Goal: Task Accomplishment & Management: Manage account settings

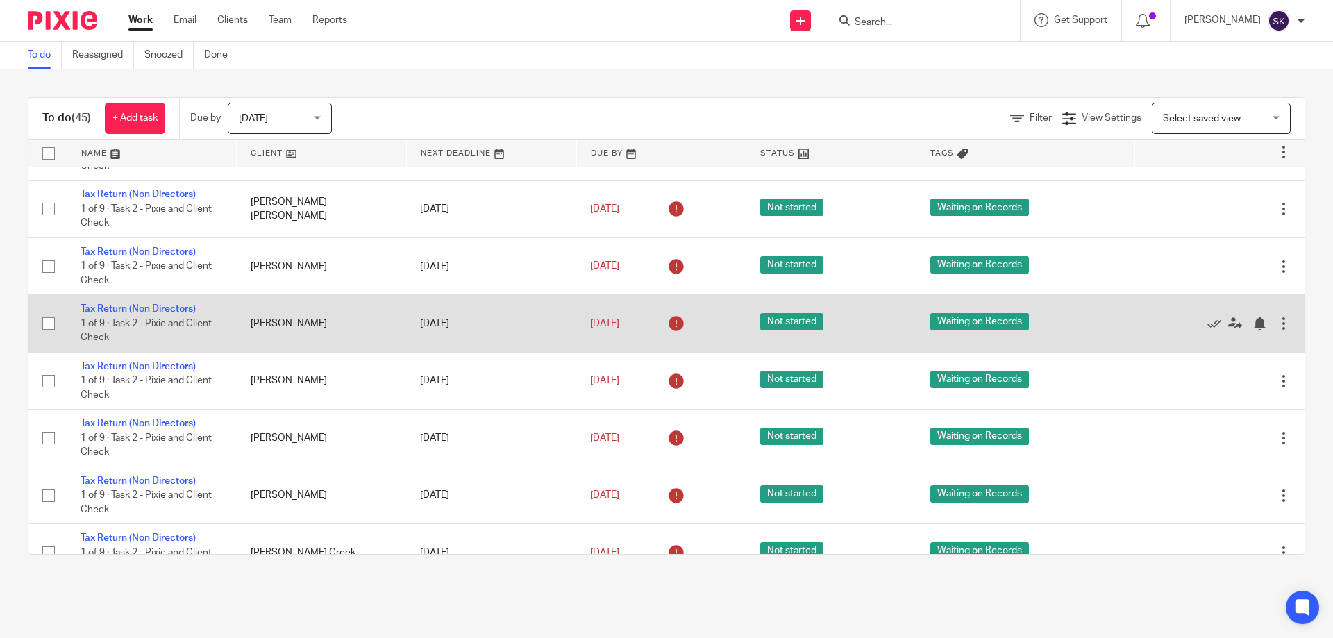
scroll to position [1376, 0]
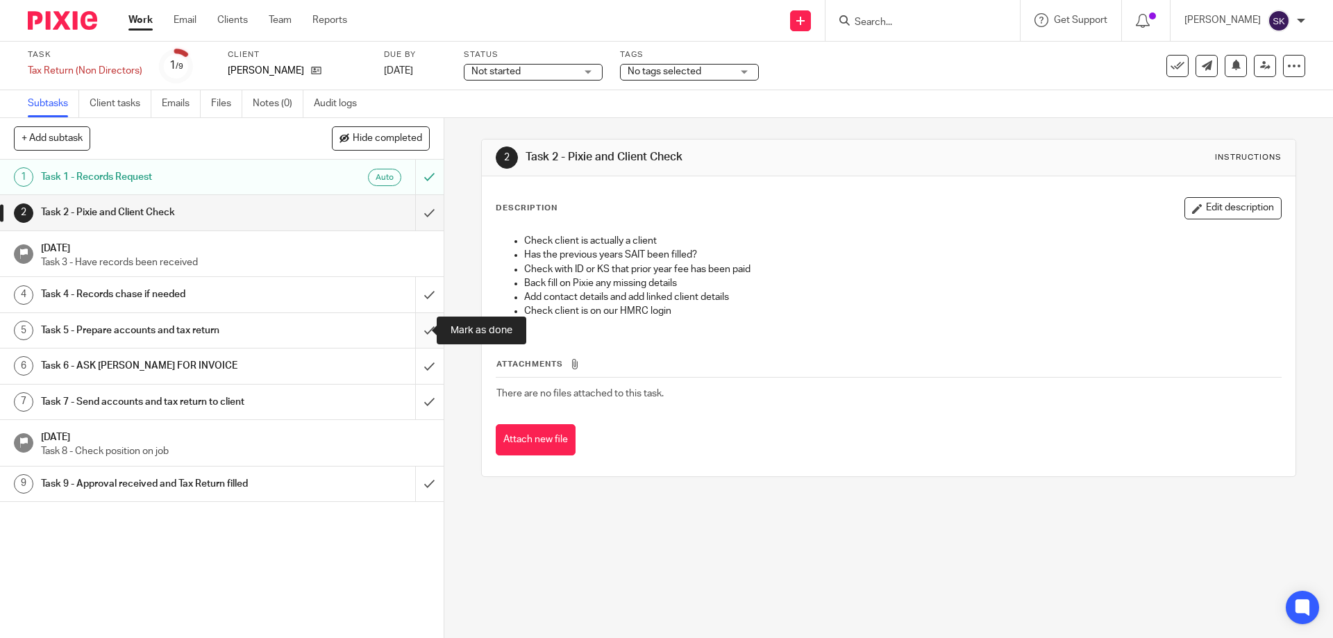
click at [415, 334] on input "submit" at bounding box center [221, 330] width 443 height 35
click at [422, 332] on input "submit" at bounding box center [221, 330] width 443 height 35
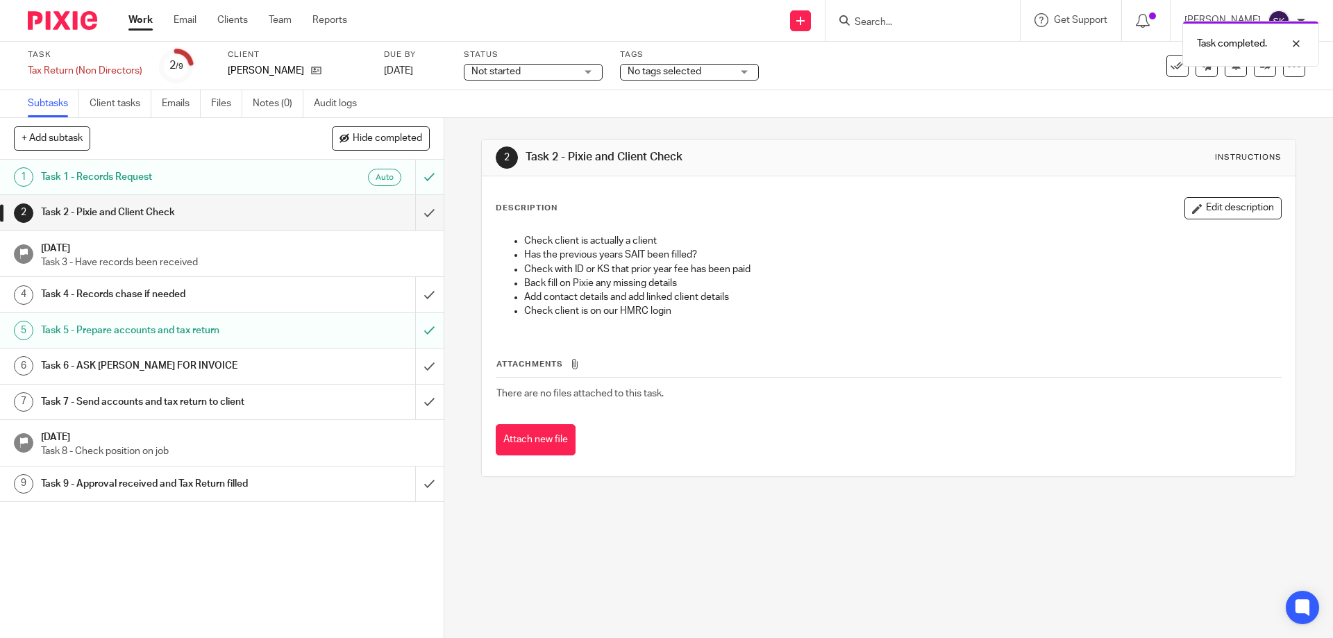
click at [703, 71] on span "No tags selected" at bounding box center [679, 72] width 104 height 15
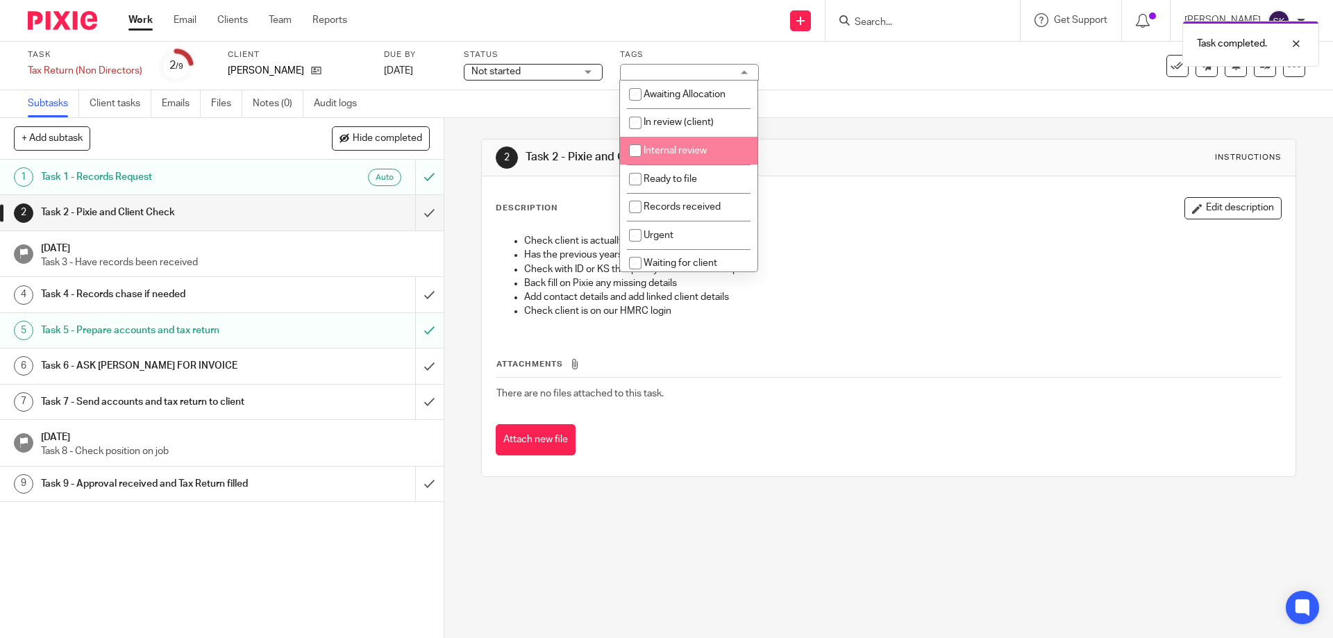
click at [699, 159] on li "Internal review" at bounding box center [688, 151] width 137 height 28
checkbox input "true"
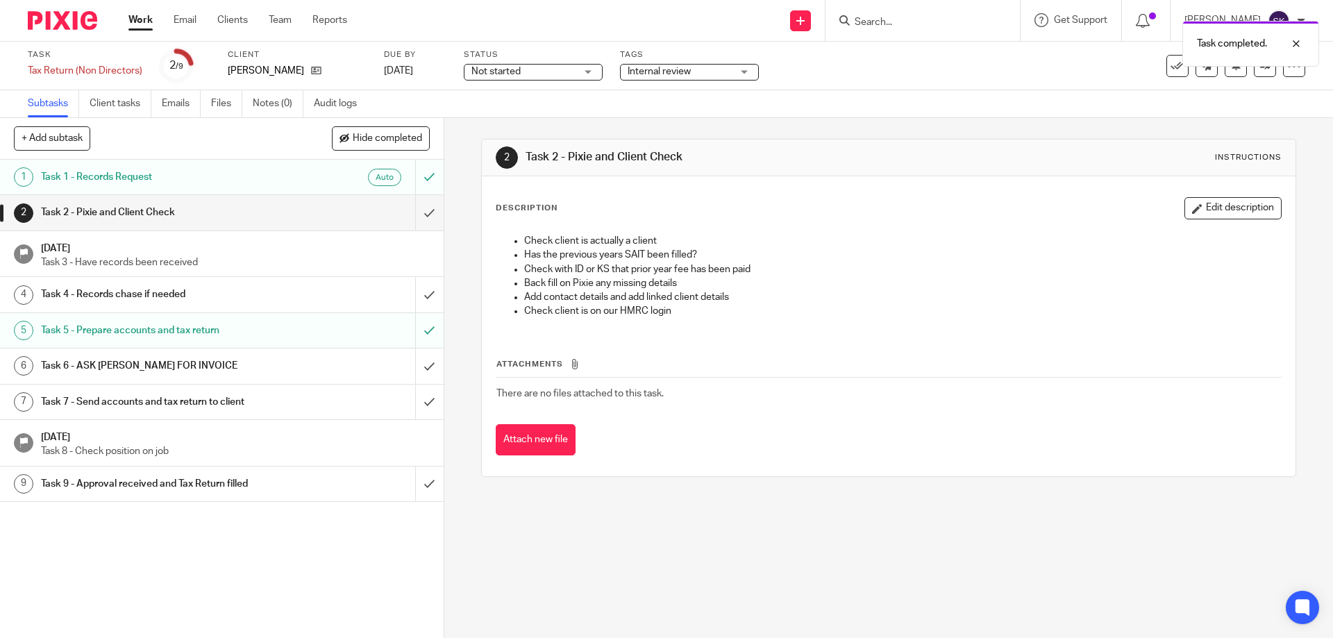
click at [897, 97] on div "Subtasks Client tasks Emails Files Notes (0) Audit logs" at bounding box center [666, 104] width 1333 height 28
click at [1260, 69] on icon at bounding box center [1265, 65] width 10 height 10
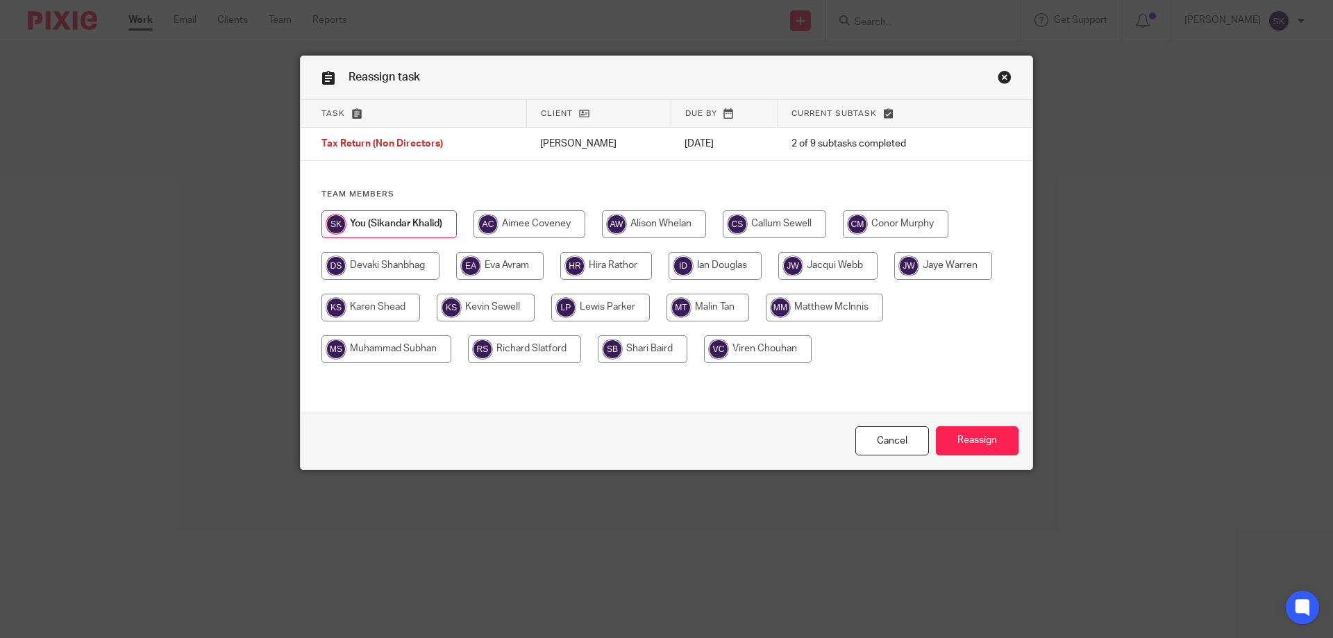
click at [693, 265] on input "radio" at bounding box center [714, 266] width 93 height 28
radio input "true"
click at [949, 440] on input "Reassign" at bounding box center [977, 441] width 83 height 30
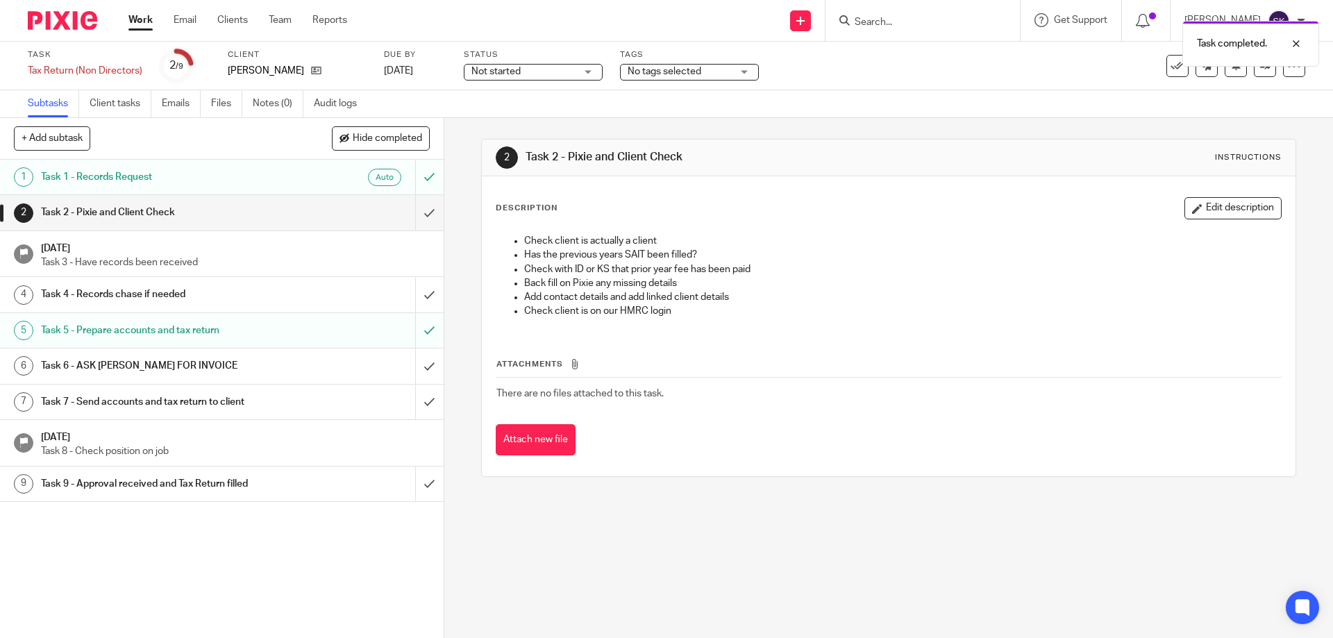
click at [737, 70] on div "No tags selected" at bounding box center [689, 72] width 139 height 17
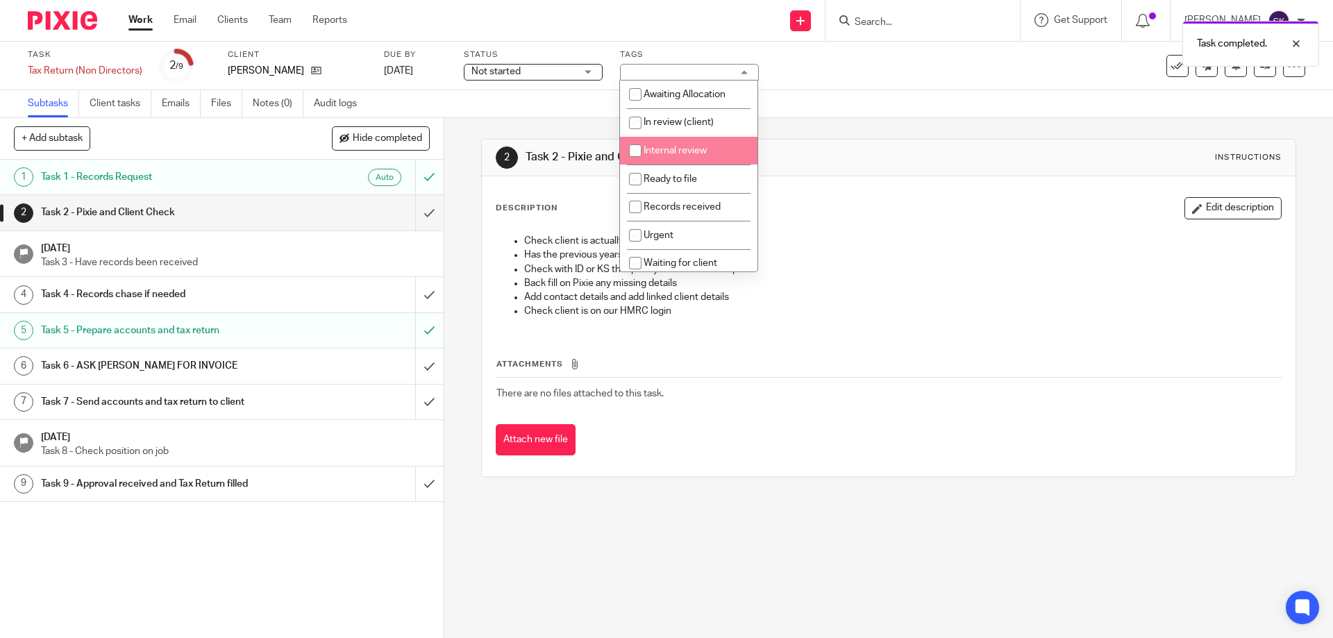
click at [699, 155] on li "Internal review" at bounding box center [688, 151] width 137 height 28
checkbox input "true"
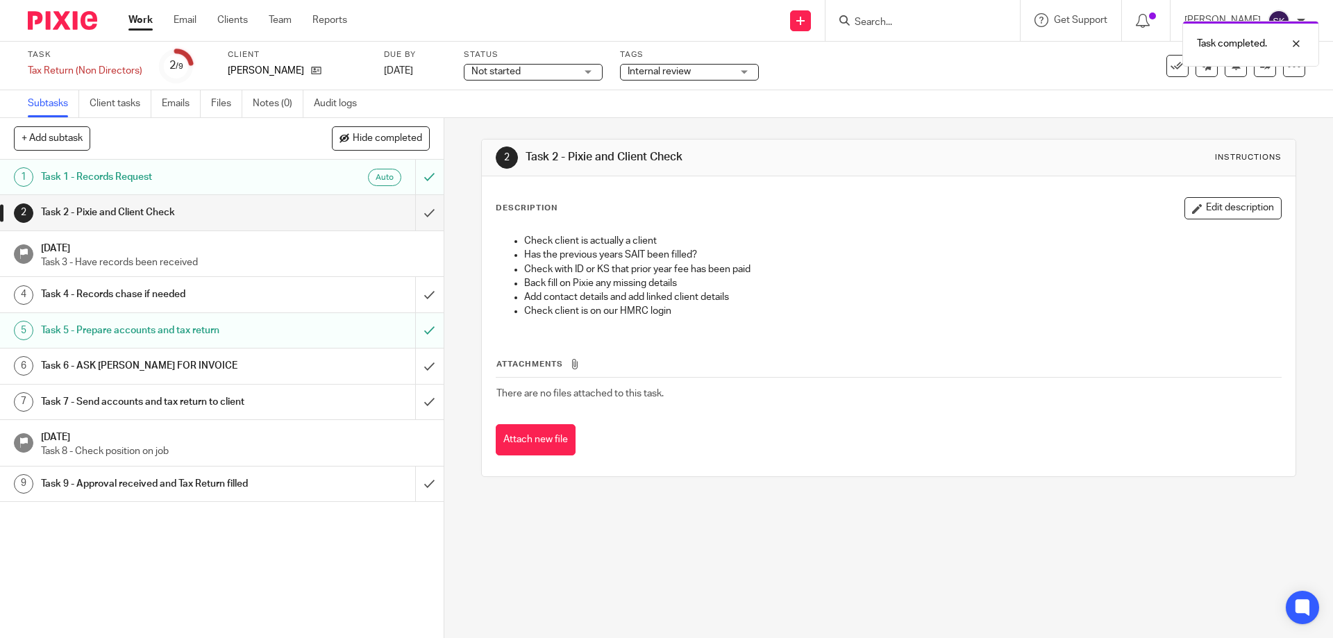
click at [905, 103] on div "Subtasks Client tasks Emails Files Notes (0) Audit logs" at bounding box center [666, 104] width 1333 height 28
click at [1258, 71] on link at bounding box center [1264, 66] width 22 height 22
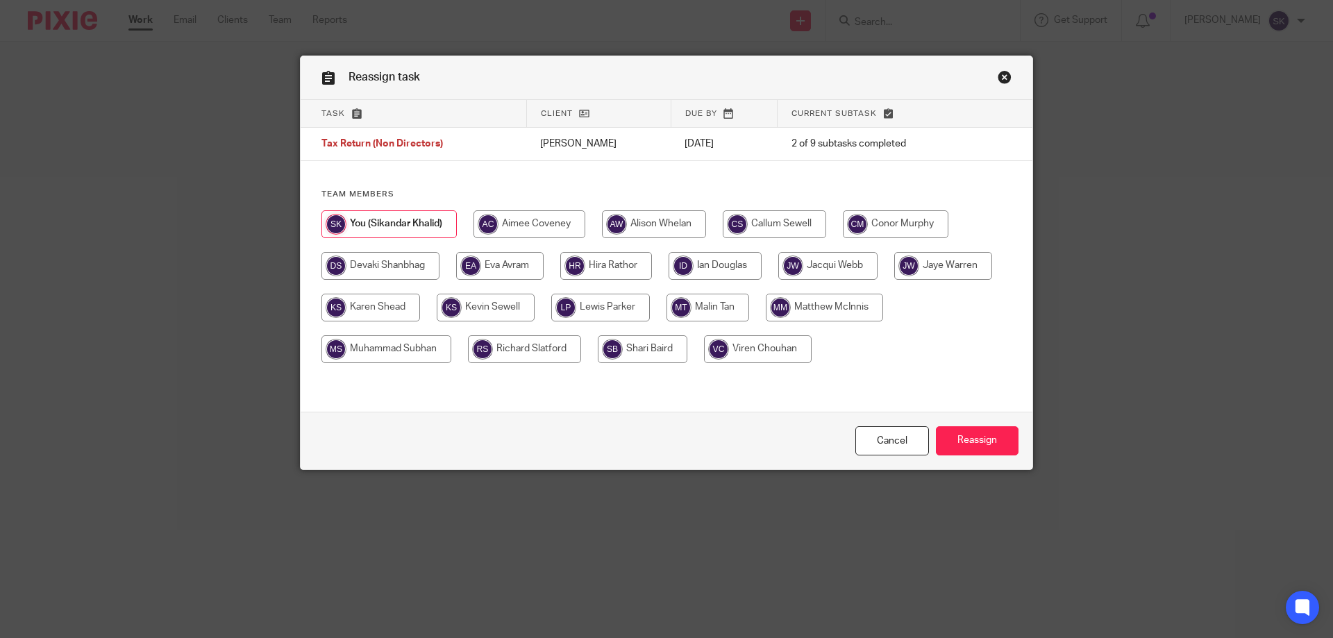
click at [716, 269] on input "radio" at bounding box center [714, 266] width 93 height 28
radio input "true"
click at [966, 441] on input "Reassign" at bounding box center [977, 441] width 83 height 30
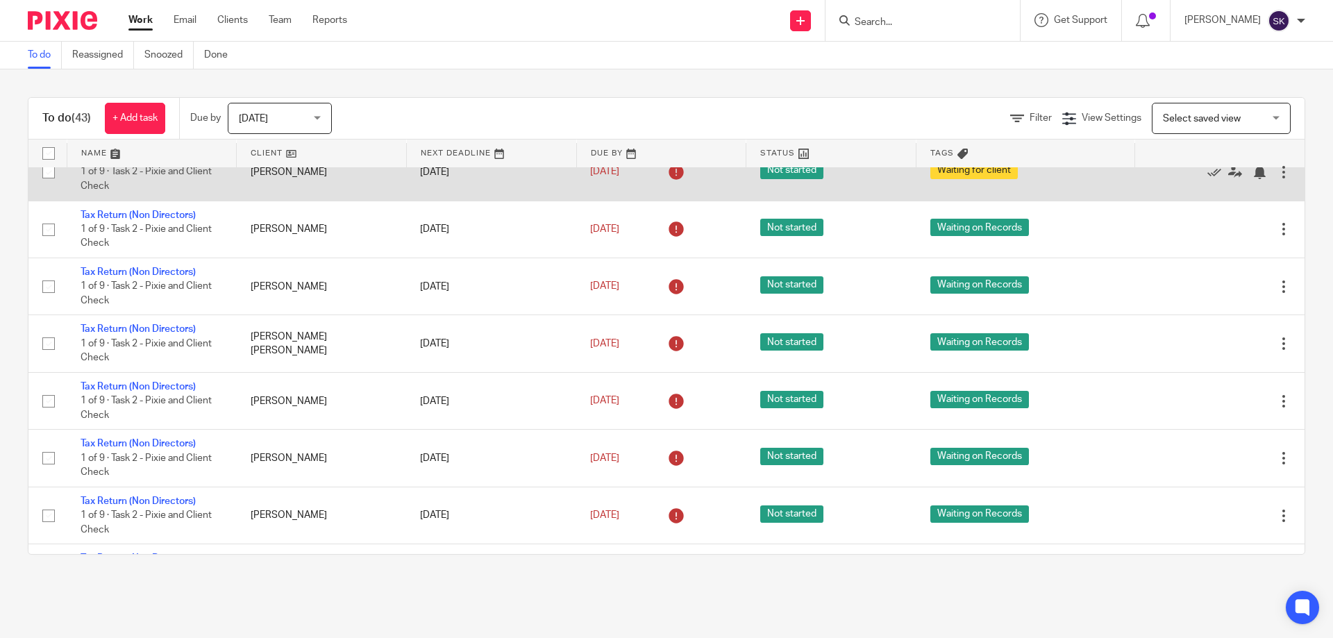
scroll to position [617, 0]
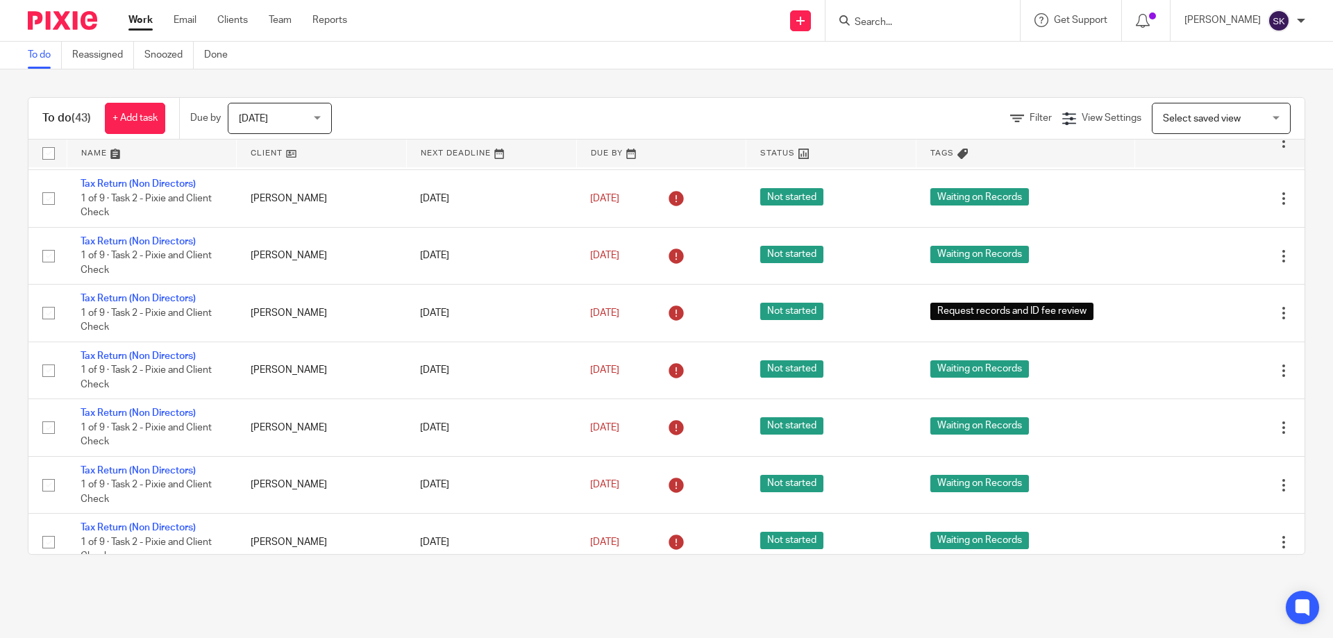
scroll to position [2075, 0]
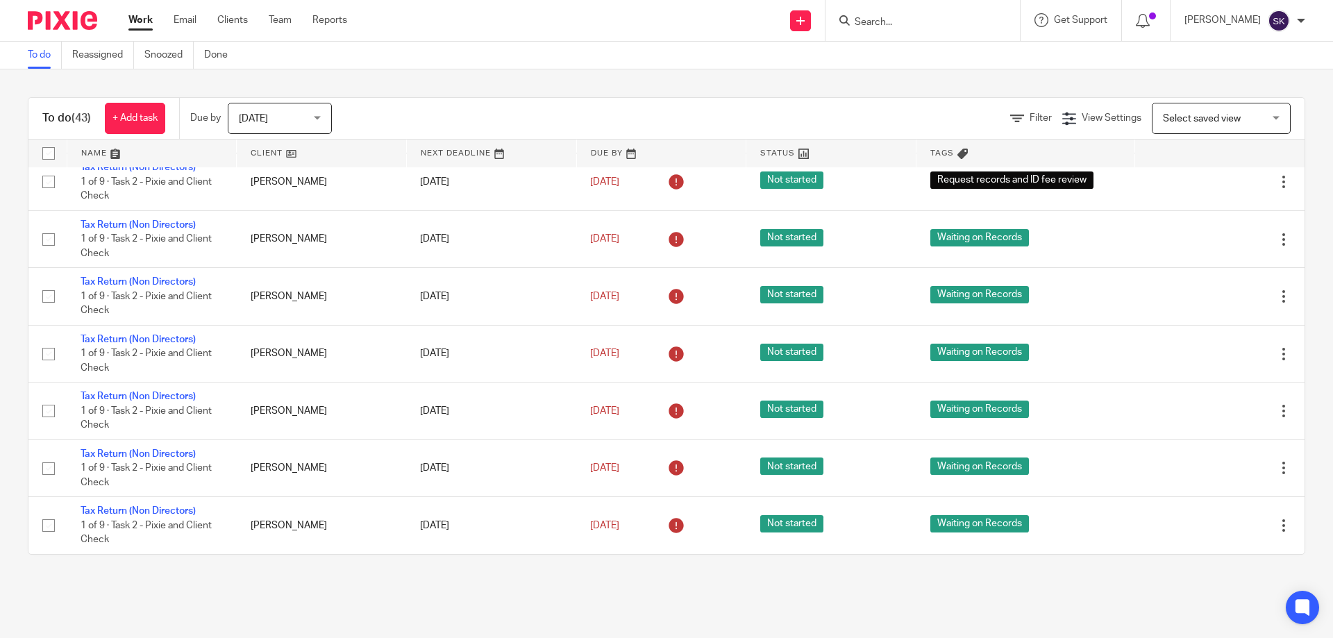
click at [1299, 21] on div at bounding box center [1300, 21] width 8 height 8
click at [1229, 60] on span "My profile" at bounding box center [1246, 56] width 43 height 10
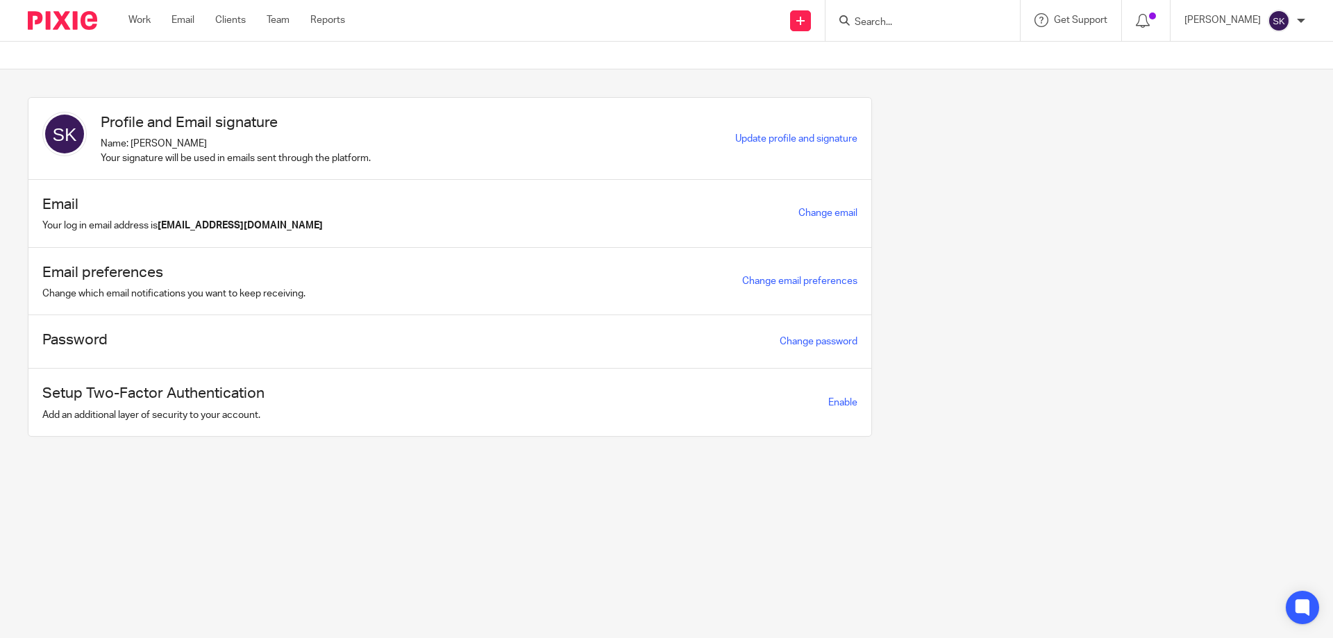
click at [52, 18] on img at bounding box center [62, 20] width 69 height 19
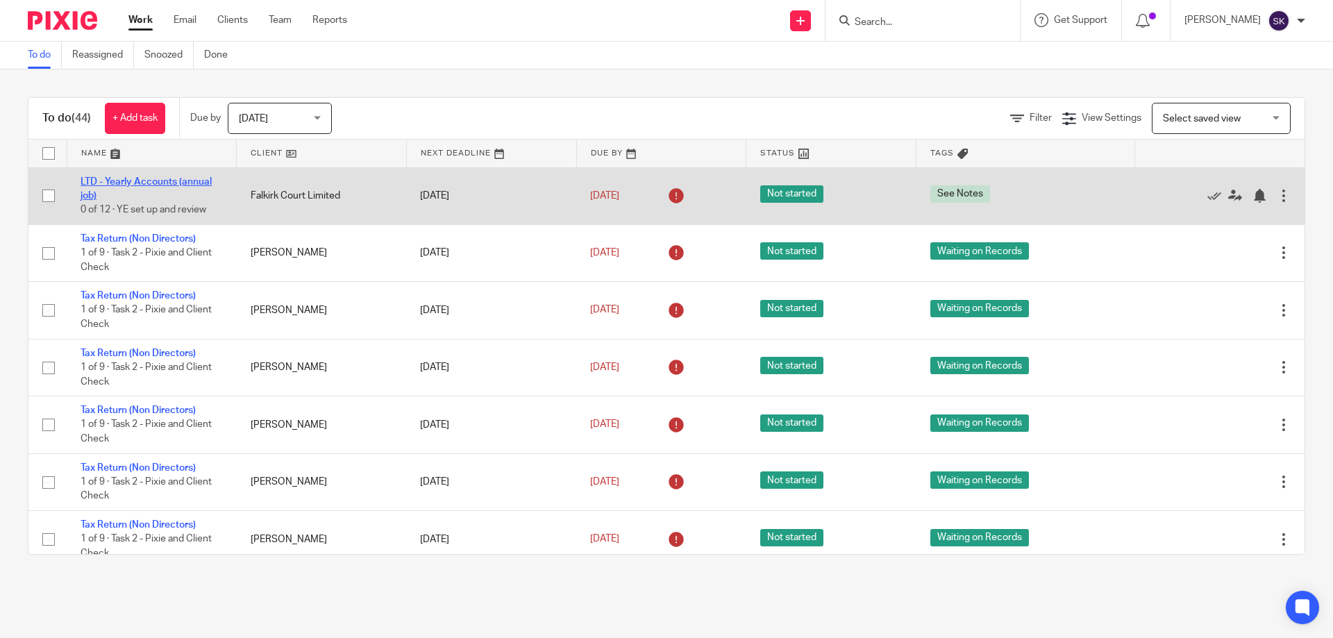
click at [122, 178] on link "LTD - Yearly Accounts (annual job)" at bounding box center [146, 189] width 131 height 24
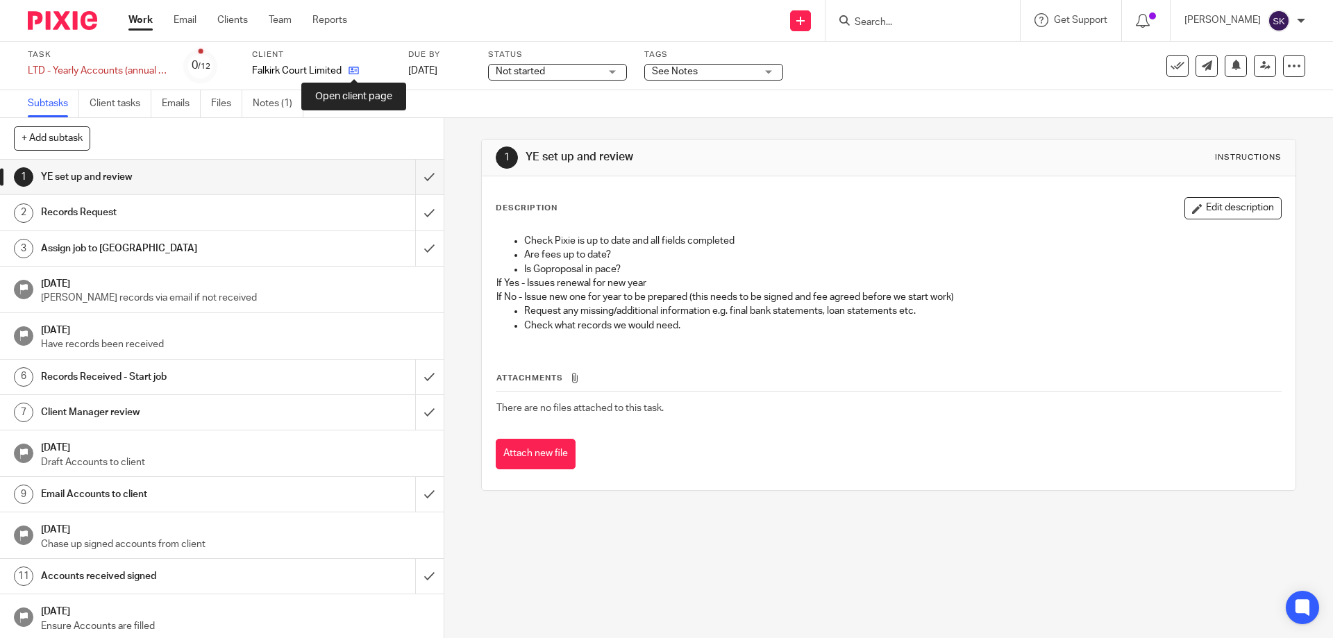
click at [351, 74] on icon at bounding box center [353, 70] width 10 height 10
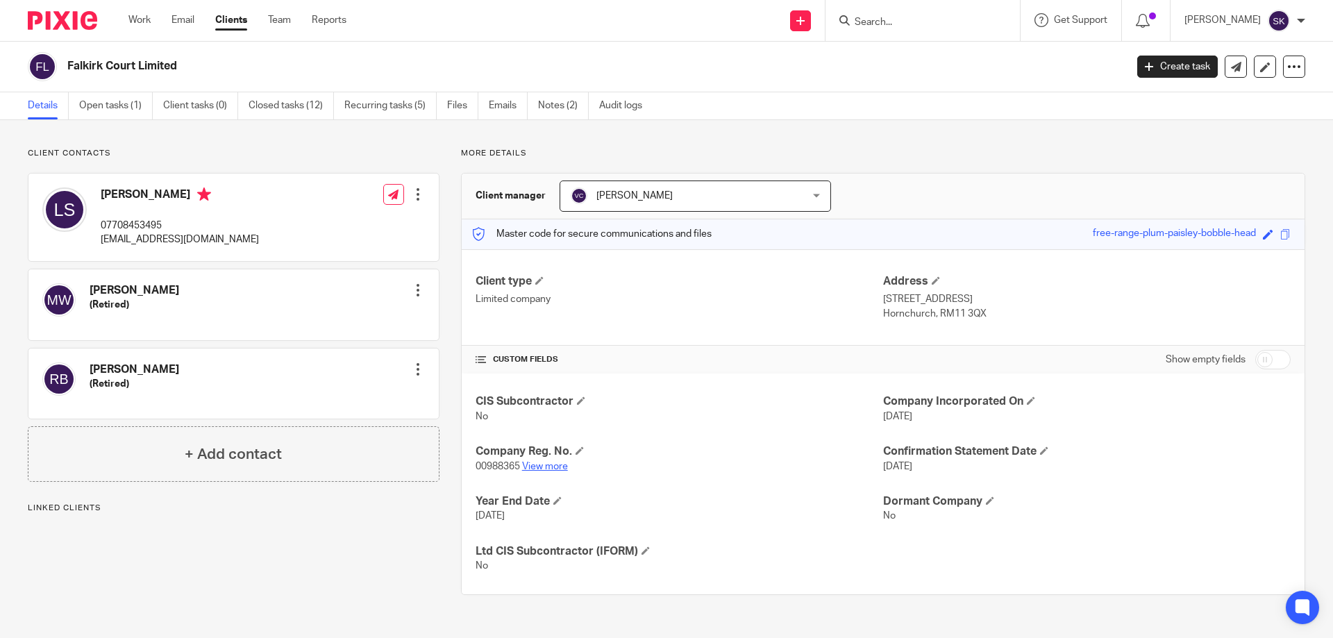
click at [534, 465] on link "View more" at bounding box center [545, 467] width 46 height 10
